Goal: Task Accomplishment & Management: Manage account settings

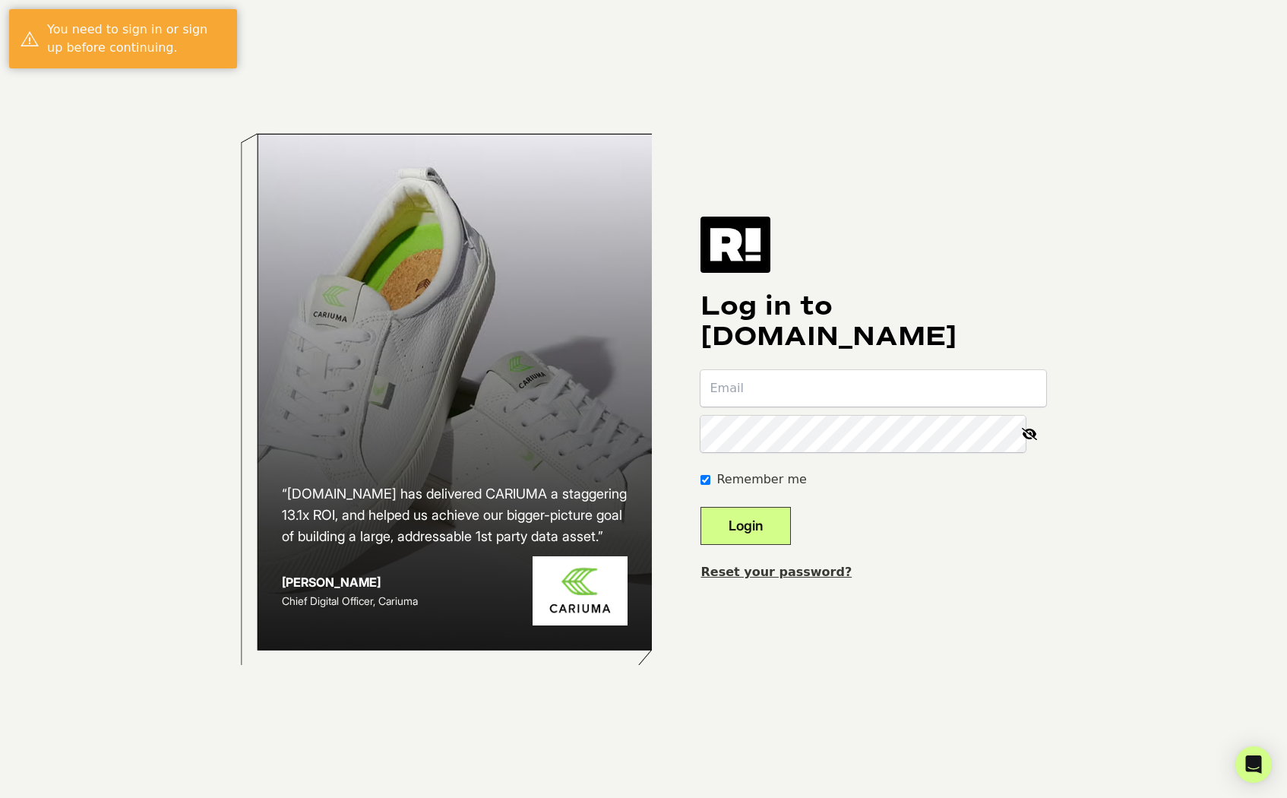
type input "ckey@centerfield.com"
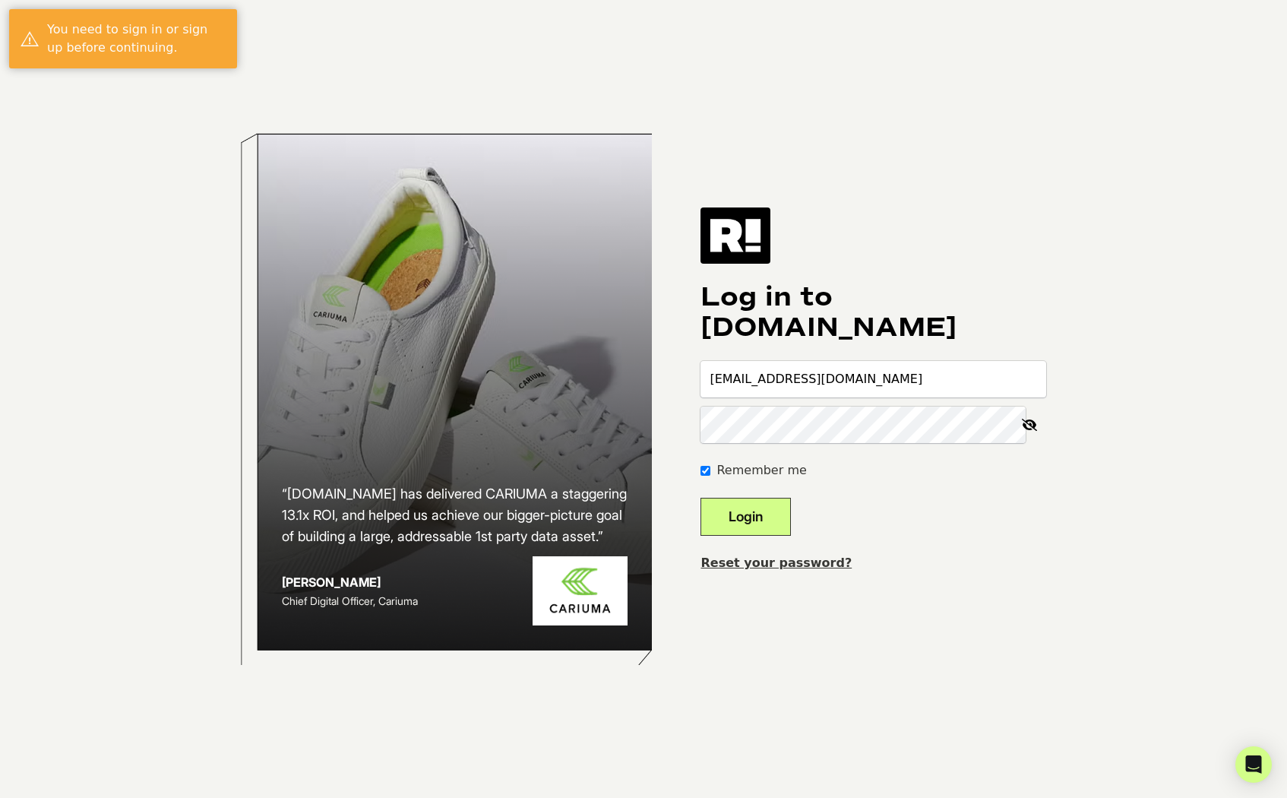
click at [767, 503] on button "Login" at bounding box center [746, 517] width 90 height 38
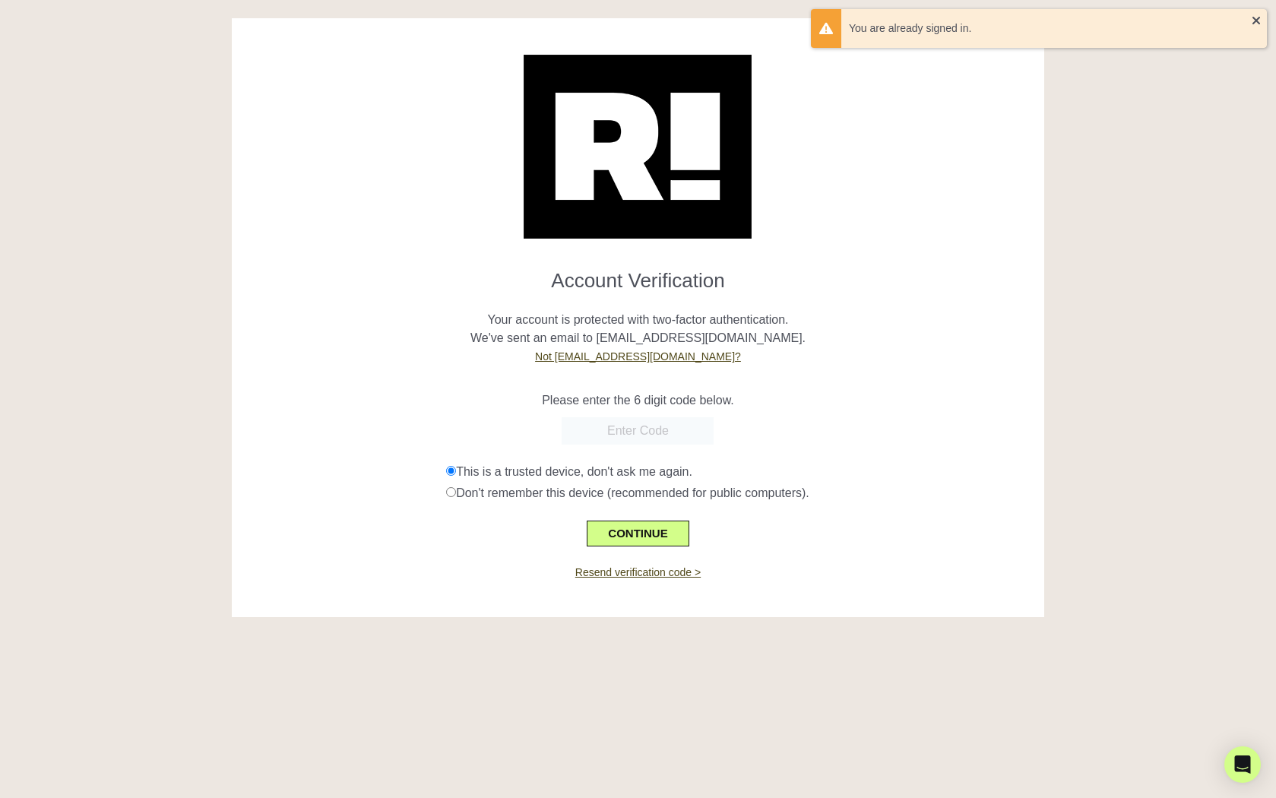
click at [654, 448] on form "Account Verification Your account is protected with two-factor authentication. …" at bounding box center [638, 402] width 790 height 290
click at [664, 355] on link "Not [EMAIL_ADDRESS][DOMAIN_NAME]?" at bounding box center [638, 356] width 206 height 12
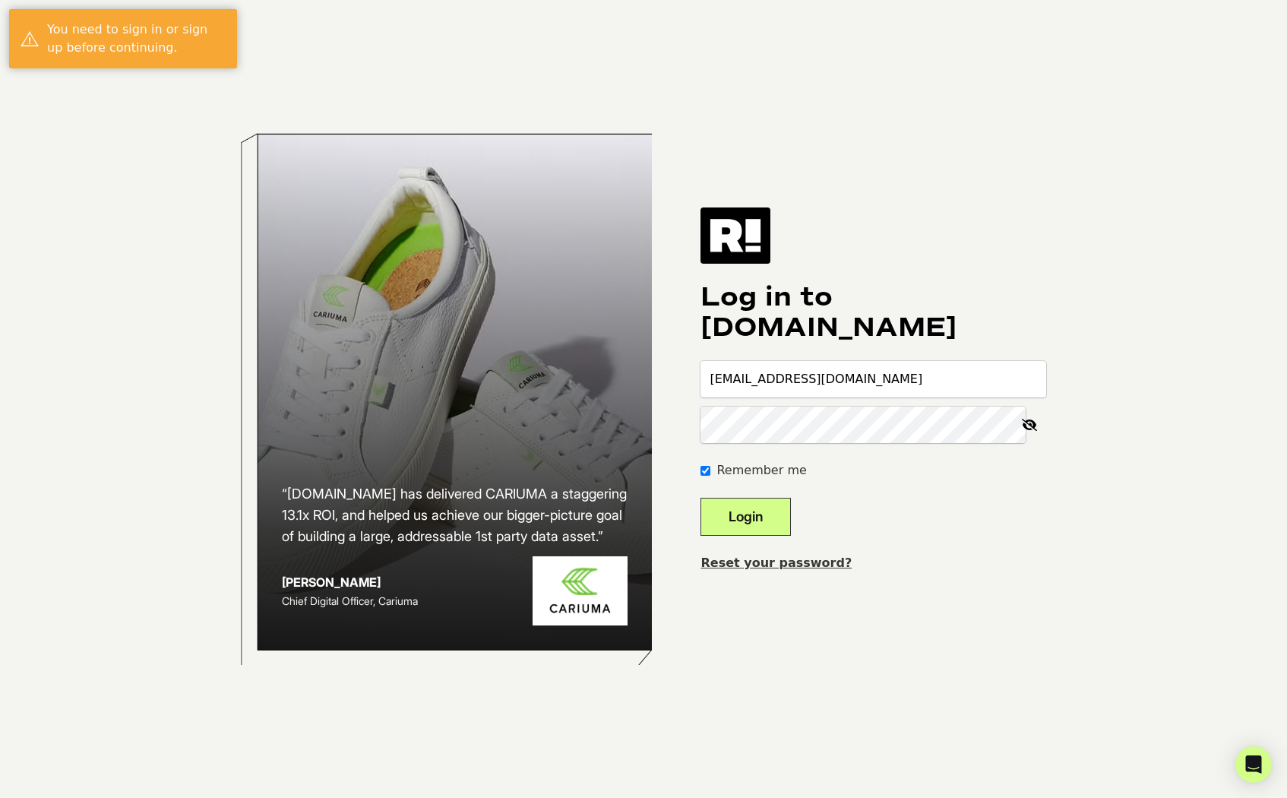
click at [857, 368] on input "[EMAIL_ADDRESS][DOMAIN_NAME]" at bounding box center [874, 379] width 346 height 36
type input "[EMAIL_ADDRESS][DOMAIN_NAME]"
click at [774, 519] on button "Login" at bounding box center [746, 517] width 90 height 38
